Goal: Transaction & Acquisition: Purchase product/service

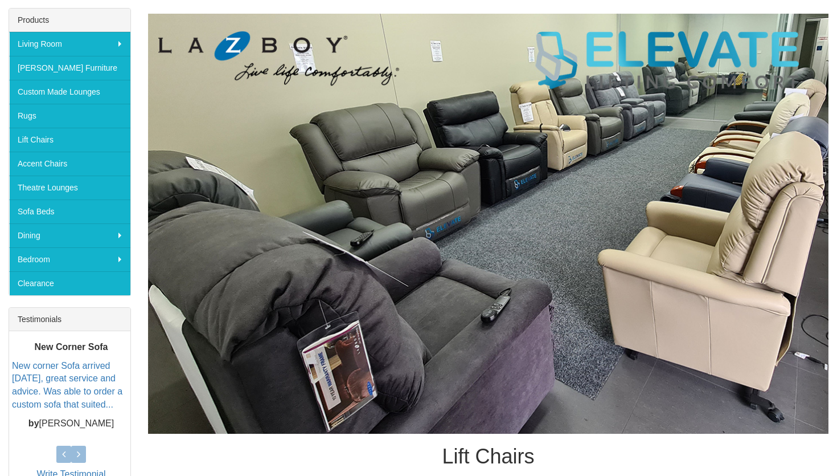
scroll to position [178, 0]
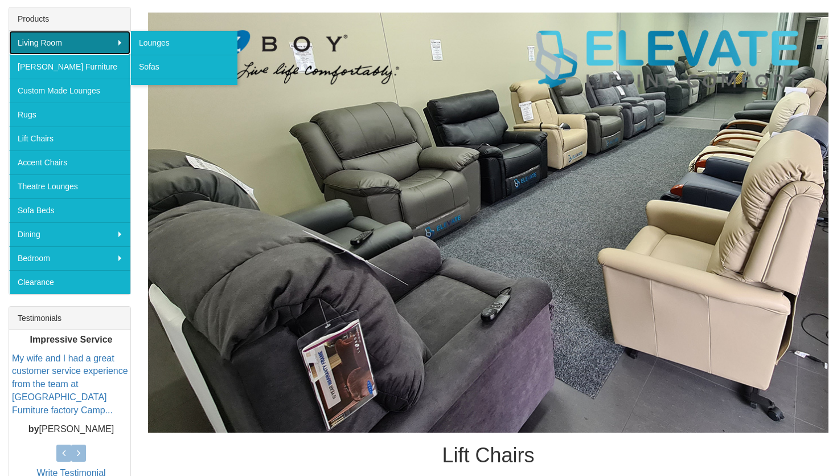
click at [36, 42] on link "Living Room" at bounding box center [69, 43] width 121 height 24
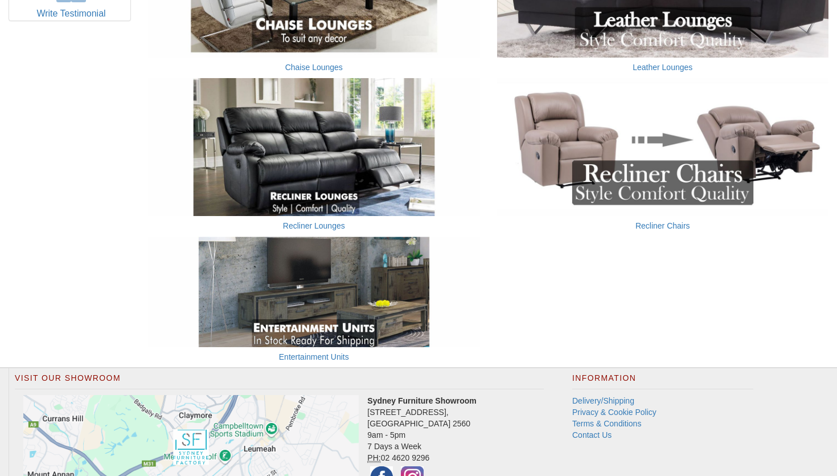
scroll to position [648, 0]
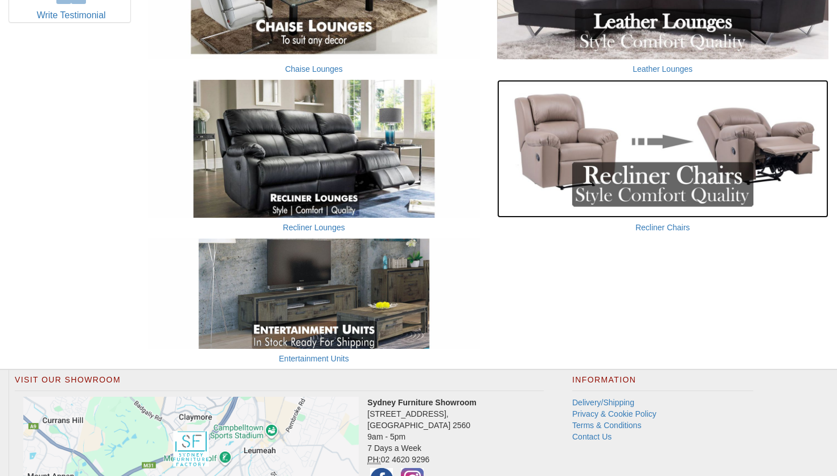
click at [586, 124] on img at bounding box center [663, 149] width 332 height 138
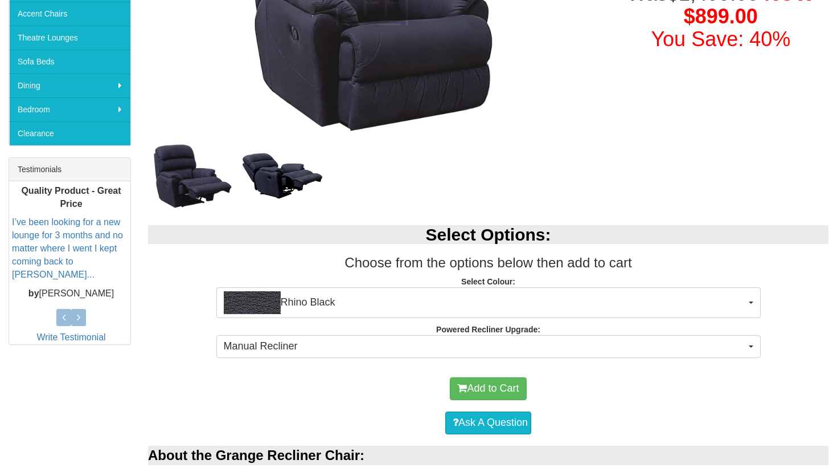
scroll to position [328, 0]
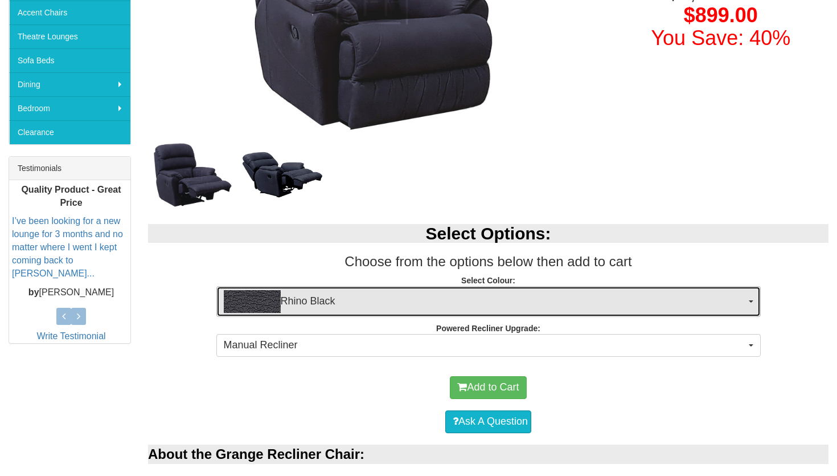
click at [431, 306] on span "Rhino Black" at bounding box center [485, 301] width 522 height 23
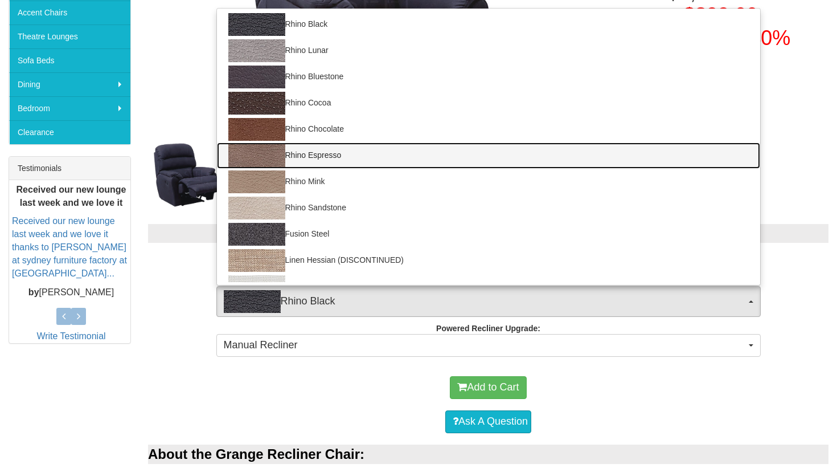
click at [334, 149] on link "Rhino Espresso" at bounding box center [488, 155] width 543 height 26
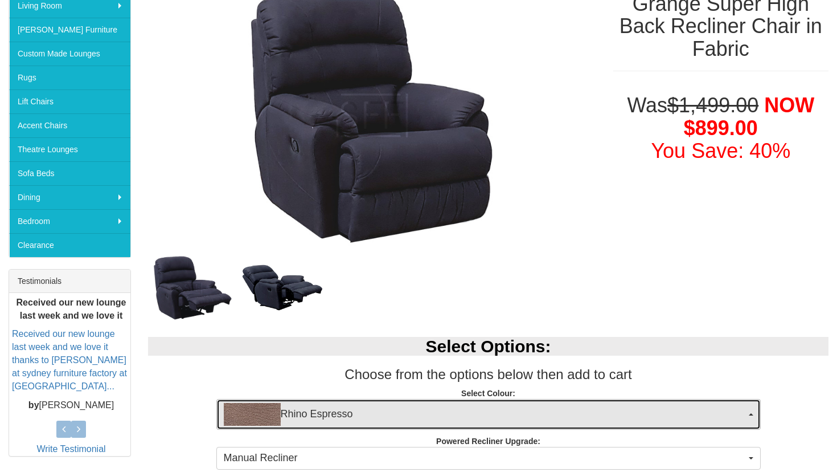
scroll to position [223, 0]
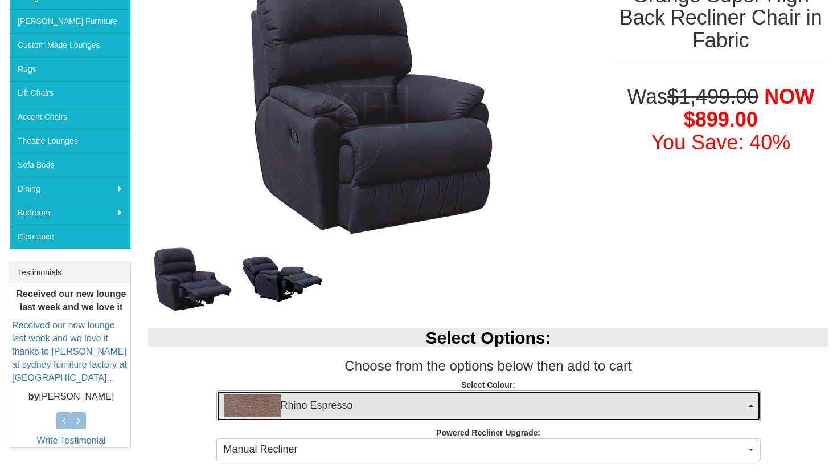
click at [338, 408] on span "Rhino Espresso" at bounding box center [485, 405] width 522 height 23
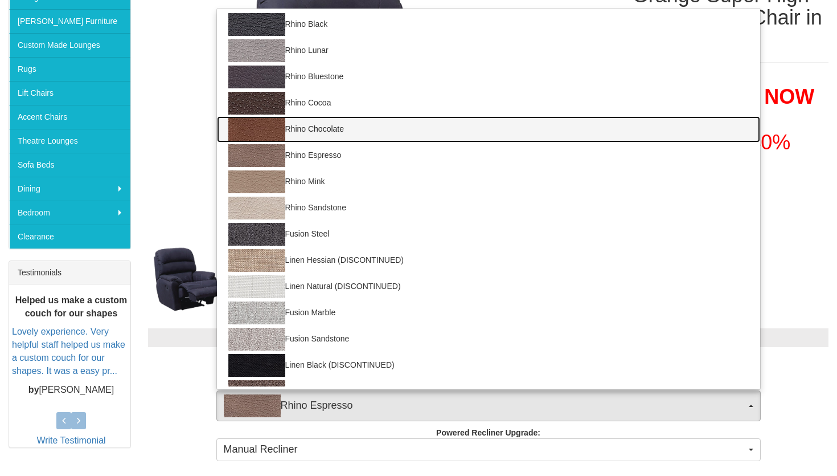
click at [336, 136] on link "Rhino Chocolate" at bounding box center [488, 129] width 543 height 26
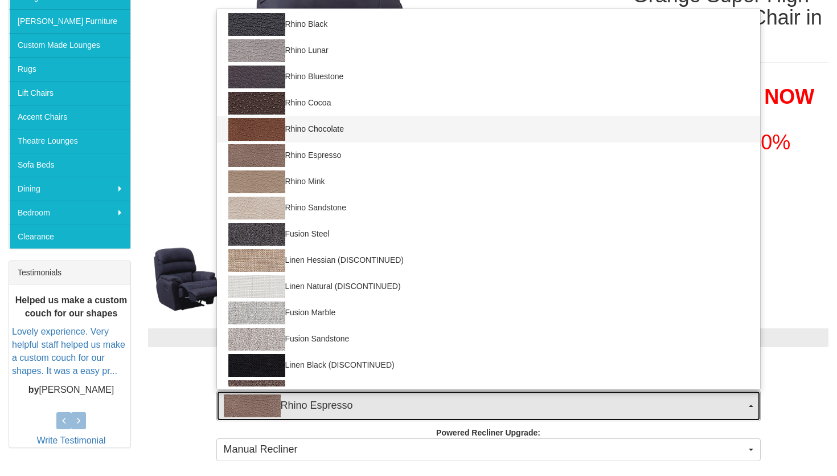
select select "1562"
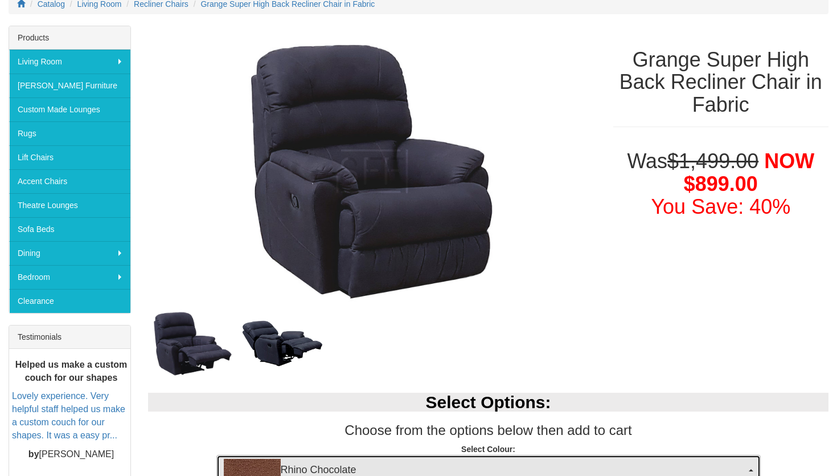
scroll to position [0, 0]
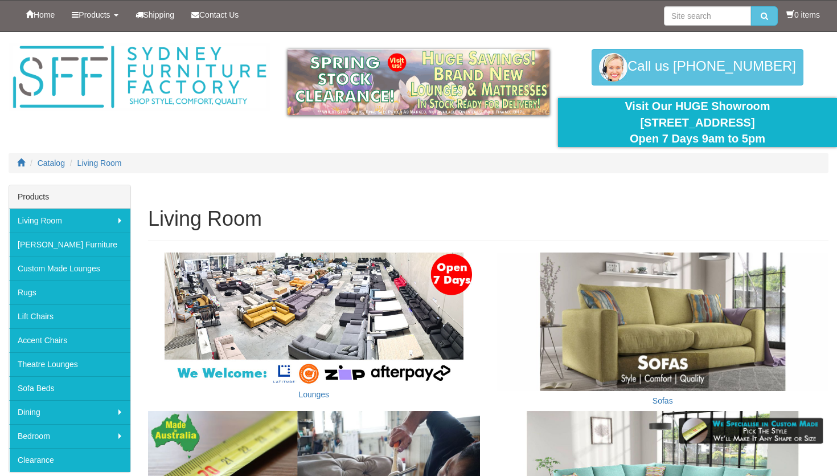
scroll to position [648, 0]
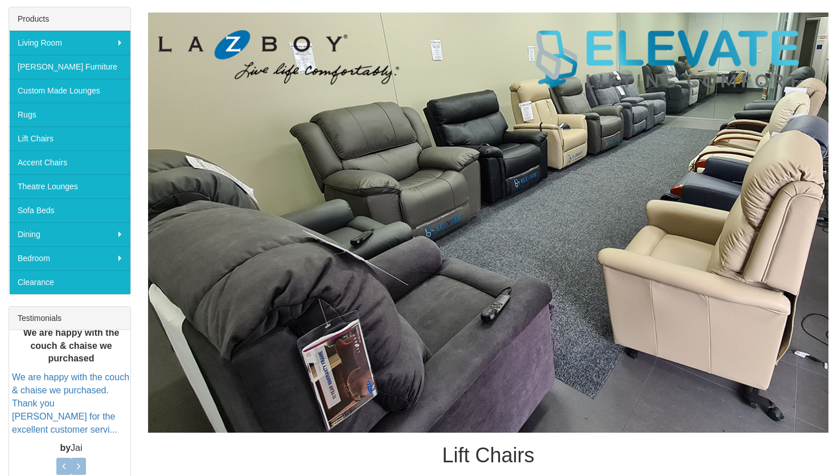
scroll to position [178, 0]
